Goal: Navigation & Orientation: Understand site structure

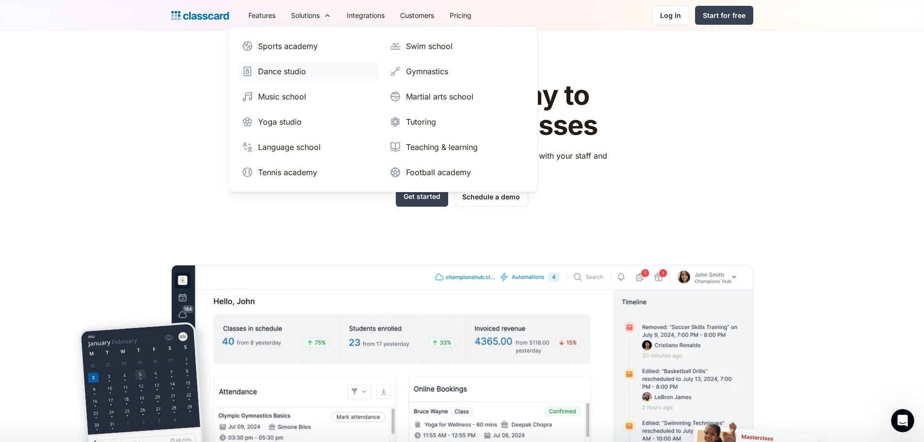
click at [288, 77] on div "Dance studio" at bounding box center [282, 71] width 48 height 12
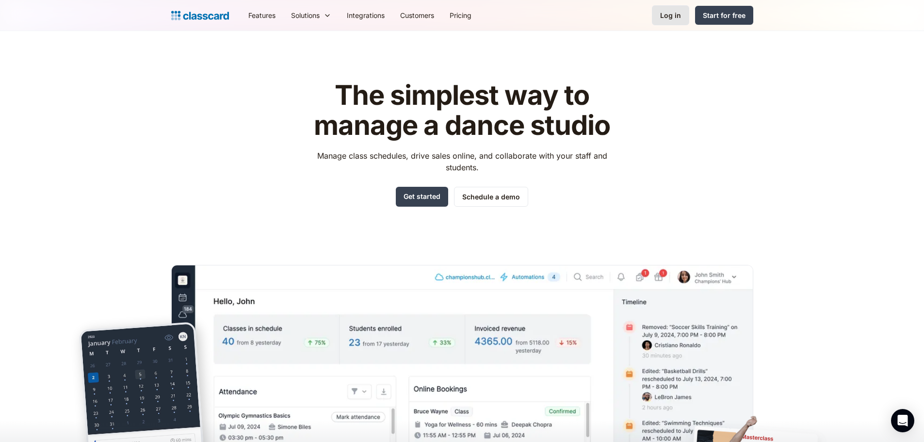
click at [677, 18] on div "Log in" at bounding box center [670, 15] width 21 height 10
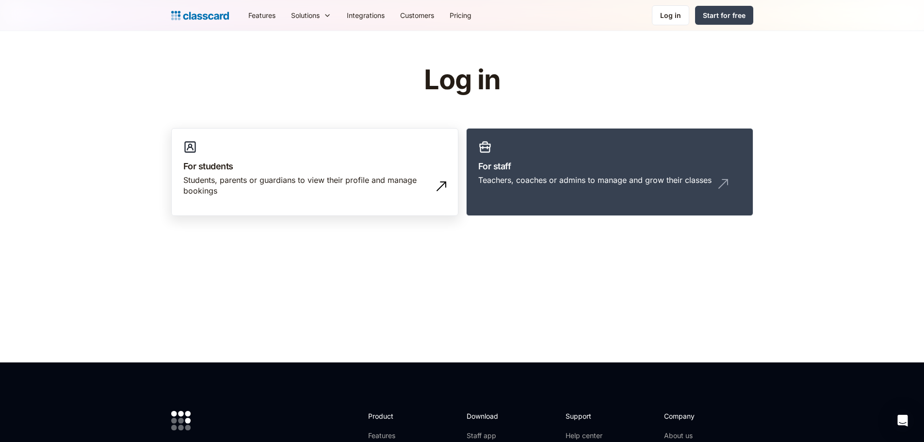
click at [350, 178] on div "Students, parents or guardians to view their profile and manage bookings" at bounding box center [304, 186] width 243 height 22
click at [380, 14] on link "Integrations" at bounding box center [365, 15] width 53 height 22
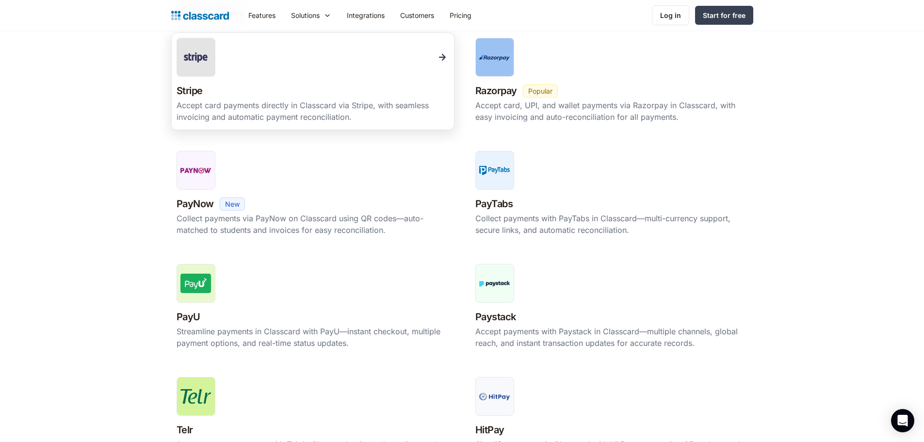
scroll to position [388, 0]
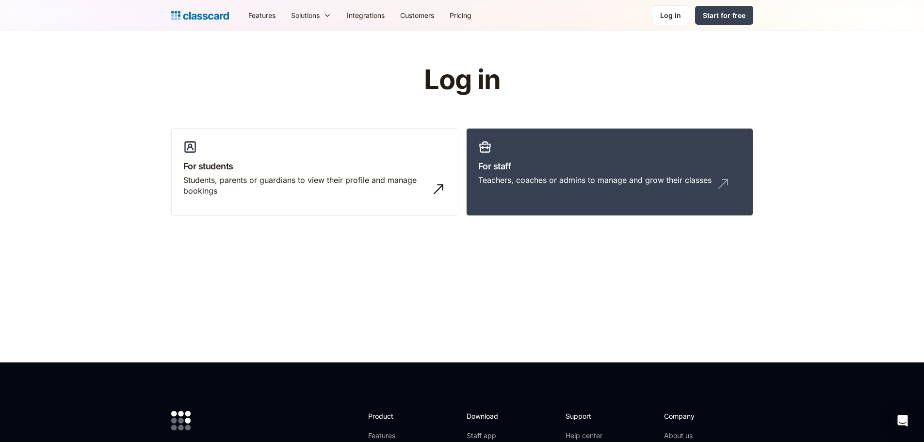
click at [200, 19] on img "home" at bounding box center [200, 16] width 58 height 14
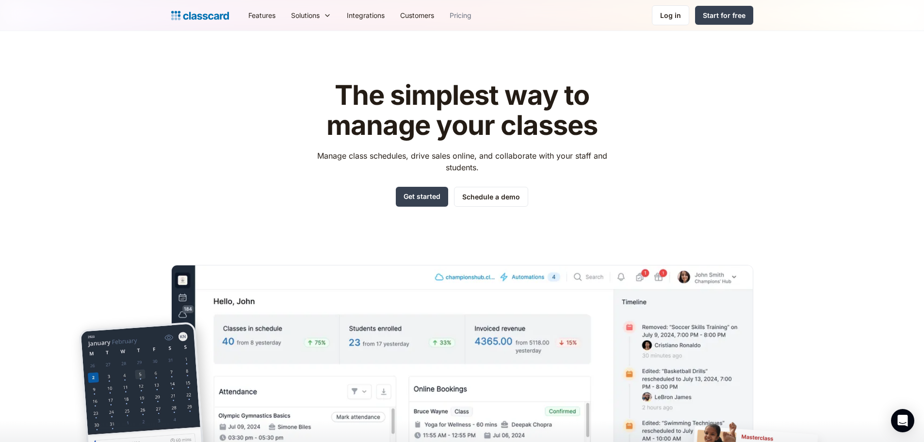
click at [459, 13] on link "Pricing" at bounding box center [460, 15] width 37 height 22
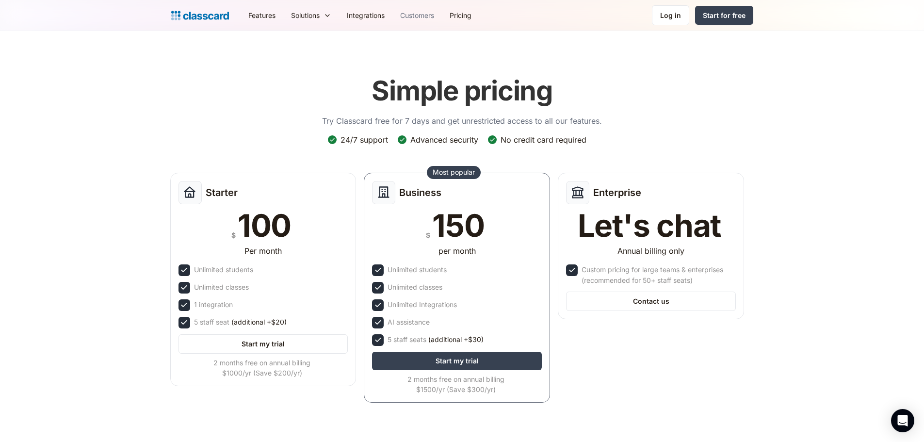
click at [414, 15] on link "Customers" at bounding box center [416, 15] width 49 height 22
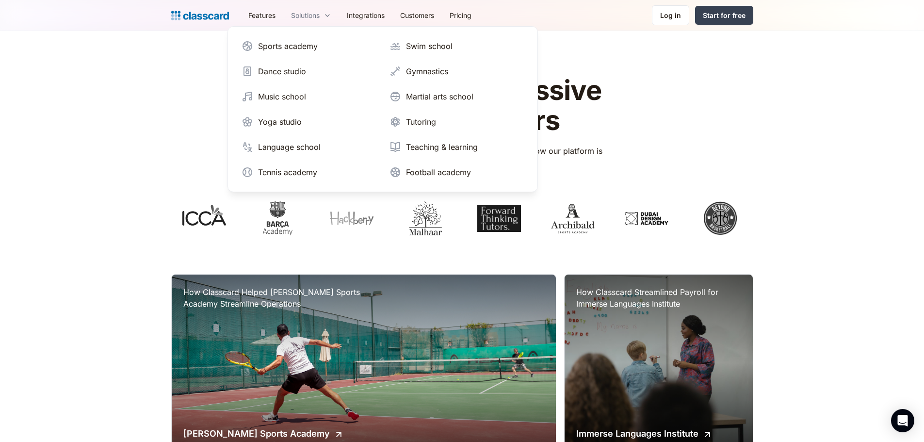
click at [315, 16] on div "Solutions" at bounding box center [305, 15] width 29 height 10
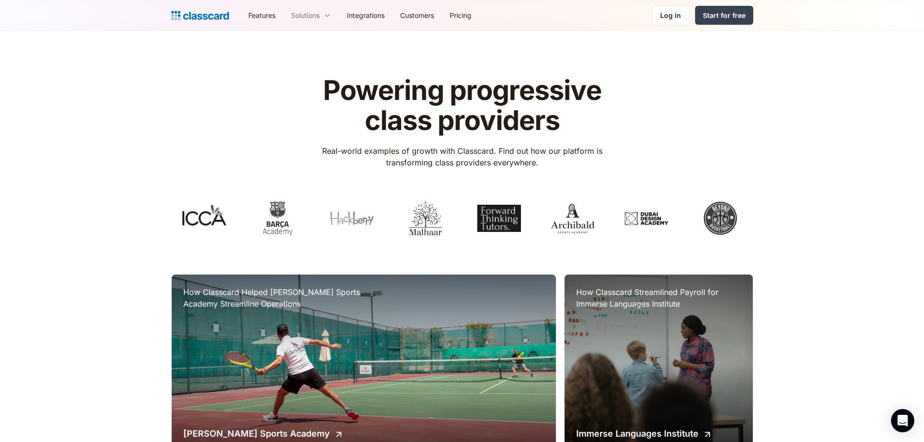
click at [315, 16] on div "Solutions" at bounding box center [305, 15] width 29 height 10
click at [277, 17] on link "Features" at bounding box center [262, 15] width 43 height 22
